Goal: Task Accomplishment & Management: Complete application form

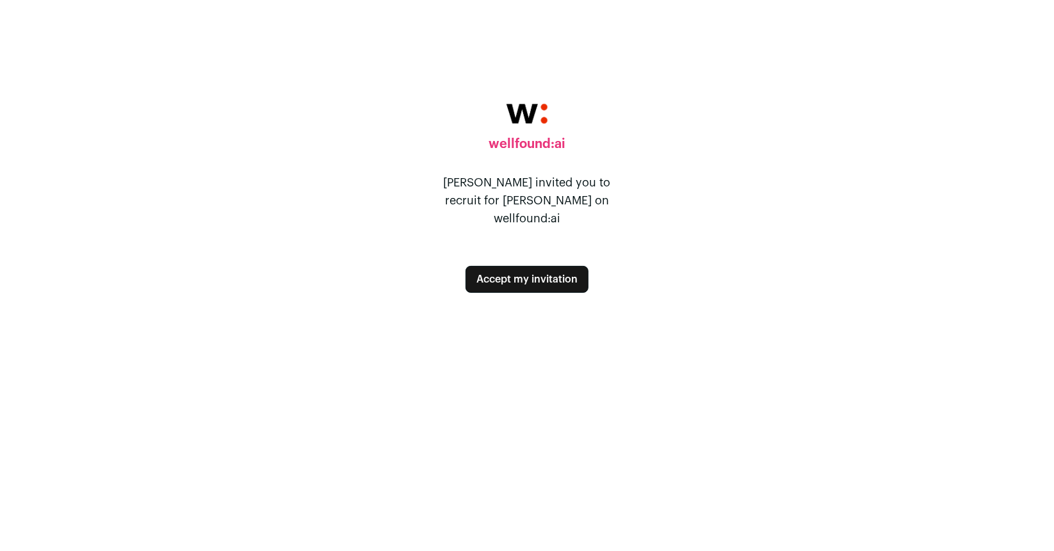
click at [523, 266] on button "Accept my invitation" at bounding box center [526, 279] width 123 height 27
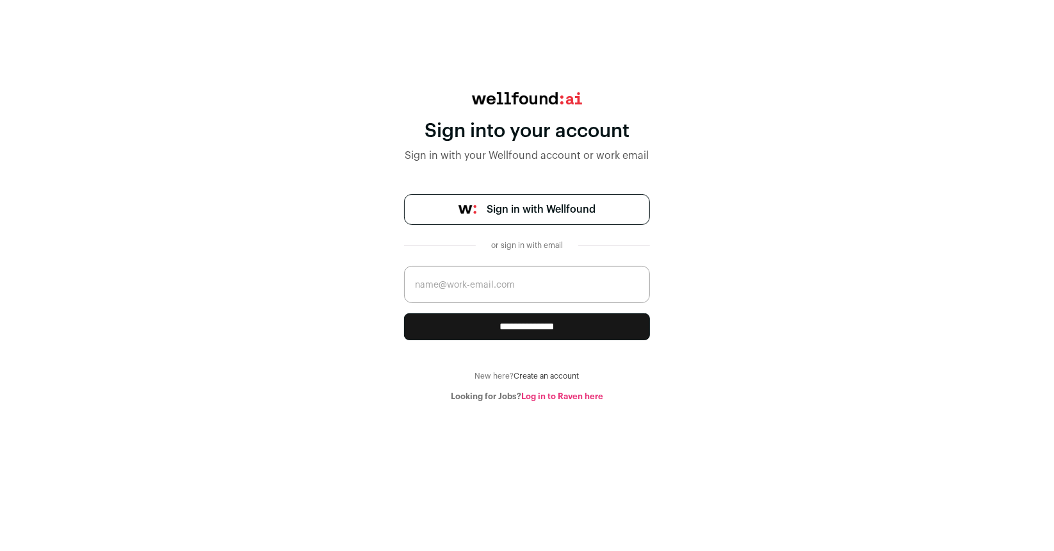
click at [547, 211] on span "Sign in with Wellfound" at bounding box center [541, 209] width 109 height 15
